Goal: Obtain resource: Obtain resource

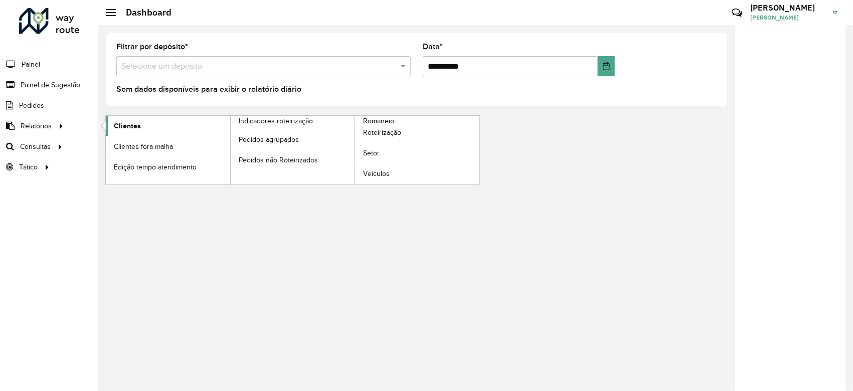
click at [156, 126] on link "Clientes" at bounding box center [168, 126] width 124 height 20
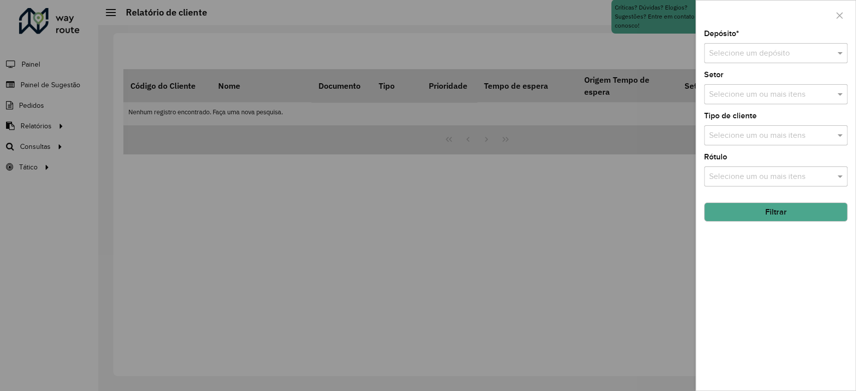
click at [773, 57] on input "text" at bounding box center [765, 54] width 113 height 12
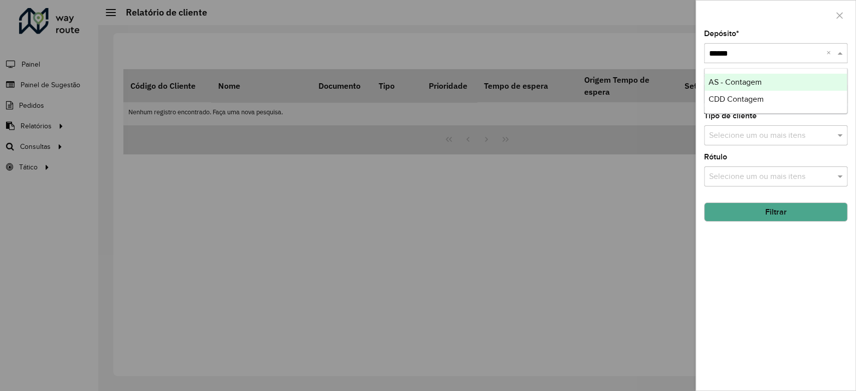
type input "*******"
click at [778, 94] on div "CDD Contagem" at bounding box center [775, 99] width 142 height 17
click at [788, 207] on button "Filtrar" at bounding box center [775, 212] width 143 height 19
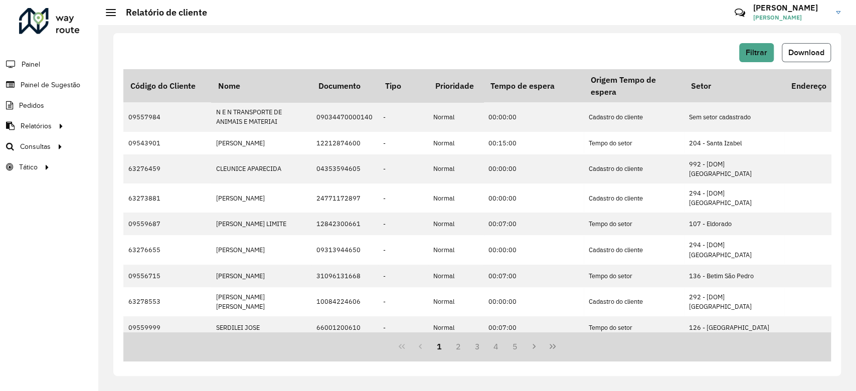
click at [800, 56] on span "Download" at bounding box center [806, 52] width 36 height 9
